Goal: Information Seeking & Learning: Check status

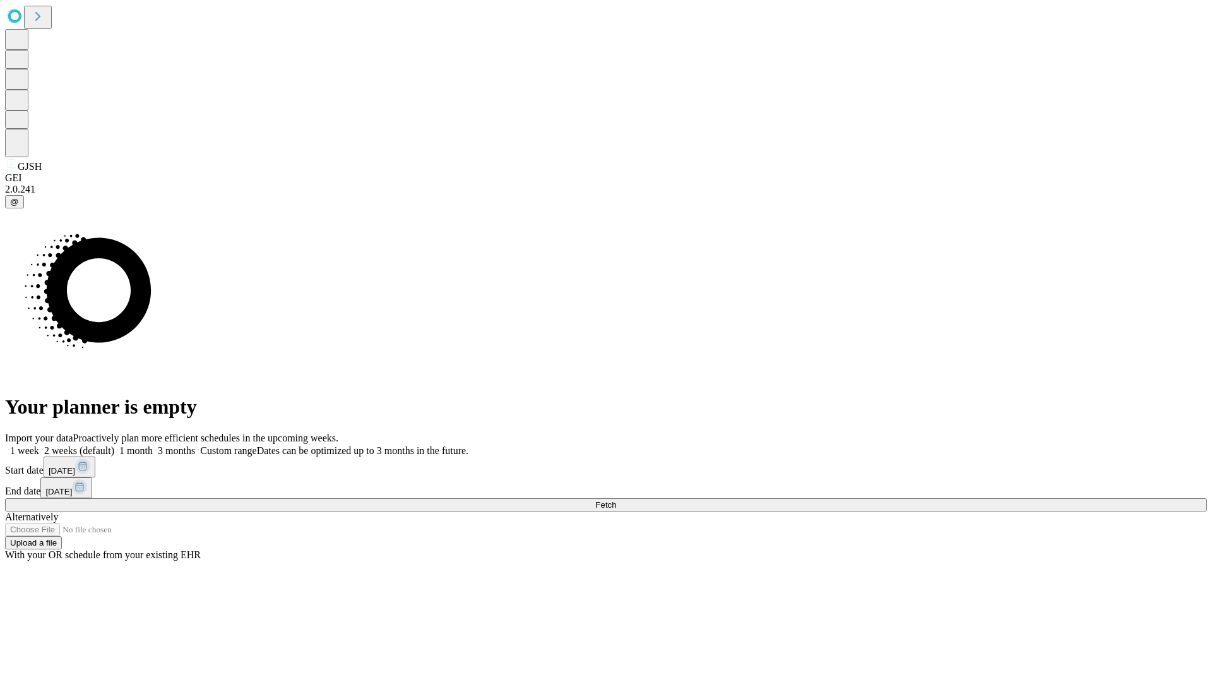
click at [616, 500] on span "Fetch" at bounding box center [605, 504] width 21 height 9
